Goal: Transaction & Acquisition: Book appointment/travel/reservation

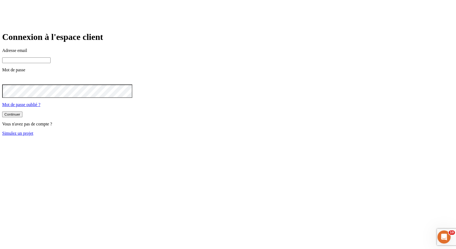
type input "james.bond+36@nalo.fr"
click at [33, 136] on link "Simulez un projet" at bounding box center [17, 133] width 31 height 5
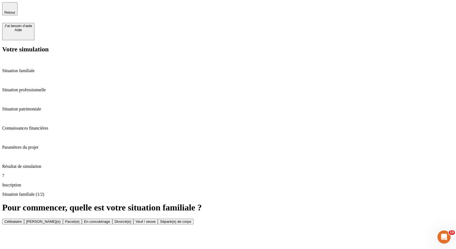
click at [24, 219] on button "Célibataire" at bounding box center [13, 222] width 22 height 6
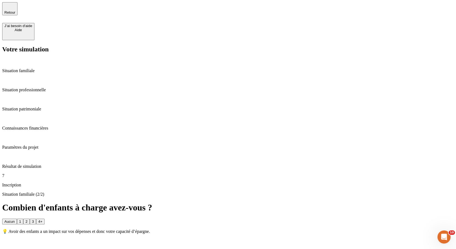
click at [36, 219] on button "3" at bounding box center [33, 222] width 6 height 6
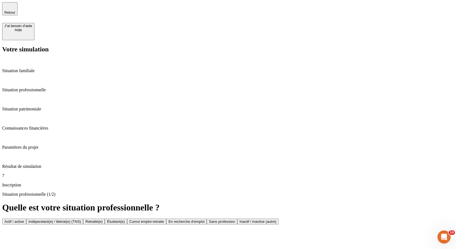
click at [26, 219] on button "Actif / active" at bounding box center [14, 222] width 24 height 6
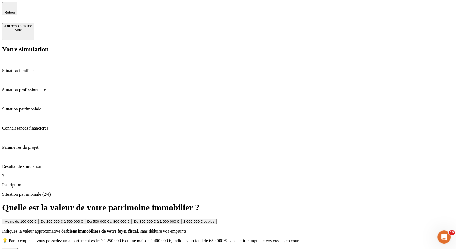
click at [16, 248] on div "Valider" at bounding box center [9, 250] width 11 height 4
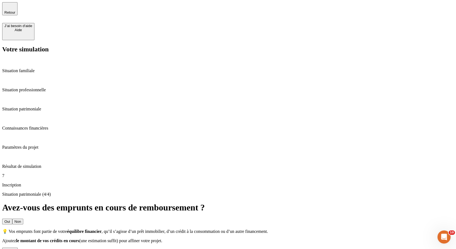
click at [18, 248] on button "Valider" at bounding box center [10, 251] width 16 height 6
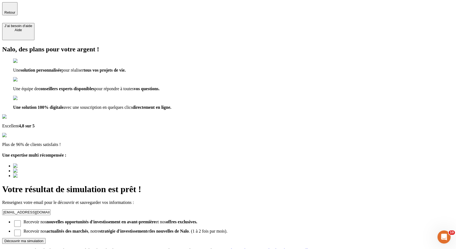
click at [46, 238] on button "Découvrir ma simulation" at bounding box center [23, 241] width 43 height 6
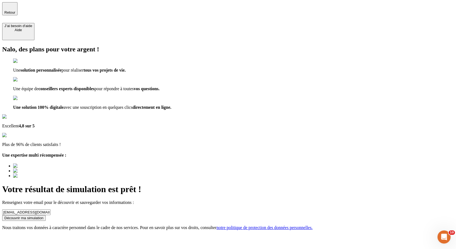
click at [43, 216] on div "Découvrir ma simulation" at bounding box center [23, 218] width 39 height 4
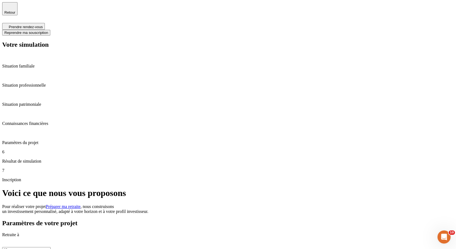
type input "06 73 69 17 91"
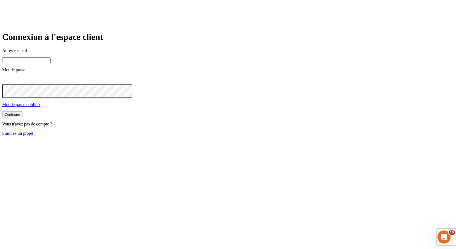
type input "[PERSON_NAME][DOMAIN_NAME][EMAIL_ADDRESS][DOMAIN_NAME]"
click at [33, 136] on link "Simulez un projet" at bounding box center [17, 133] width 31 height 5
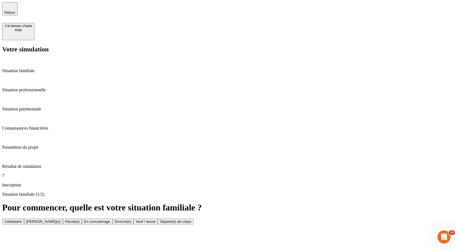
click at [24, 219] on button "Célibataire" at bounding box center [13, 222] width 22 height 6
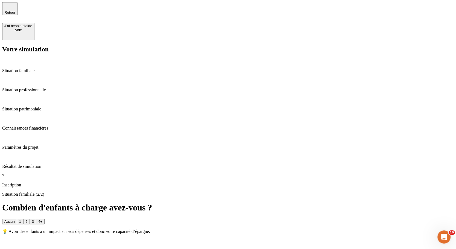
click at [36, 219] on button "3" at bounding box center [33, 222] width 6 height 6
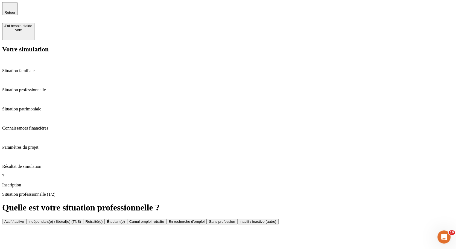
click at [26, 219] on button "Actif / active" at bounding box center [14, 222] width 24 height 6
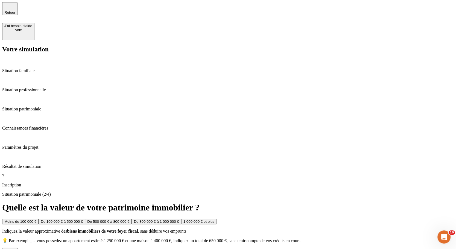
click at [18, 248] on button "Valider" at bounding box center [10, 251] width 16 height 6
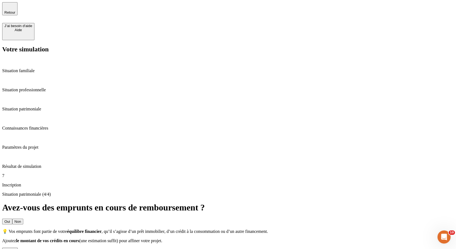
click at [18, 248] on button "Valider" at bounding box center [10, 251] width 16 height 6
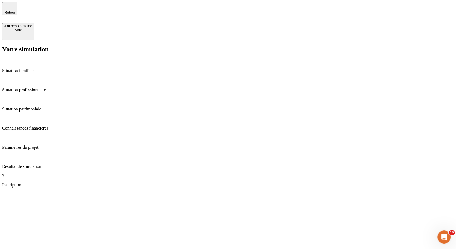
click at [154, 192] on div at bounding box center [228, 192] width 452 height 0
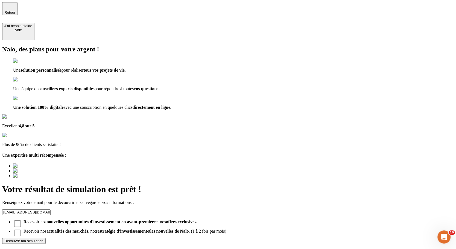
click at [43, 239] on div "Découvrir ma simulation" at bounding box center [23, 241] width 39 height 4
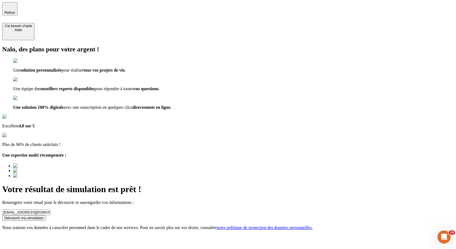
click at [43, 216] on div "Découvrir ma simulation" at bounding box center [23, 218] width 39 height 4
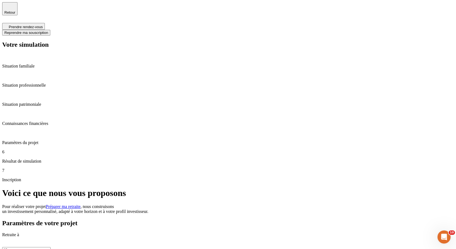
type input "06 73 69 17 91"
